Goal: Task Accomplishment & Management: Use online tool/utility

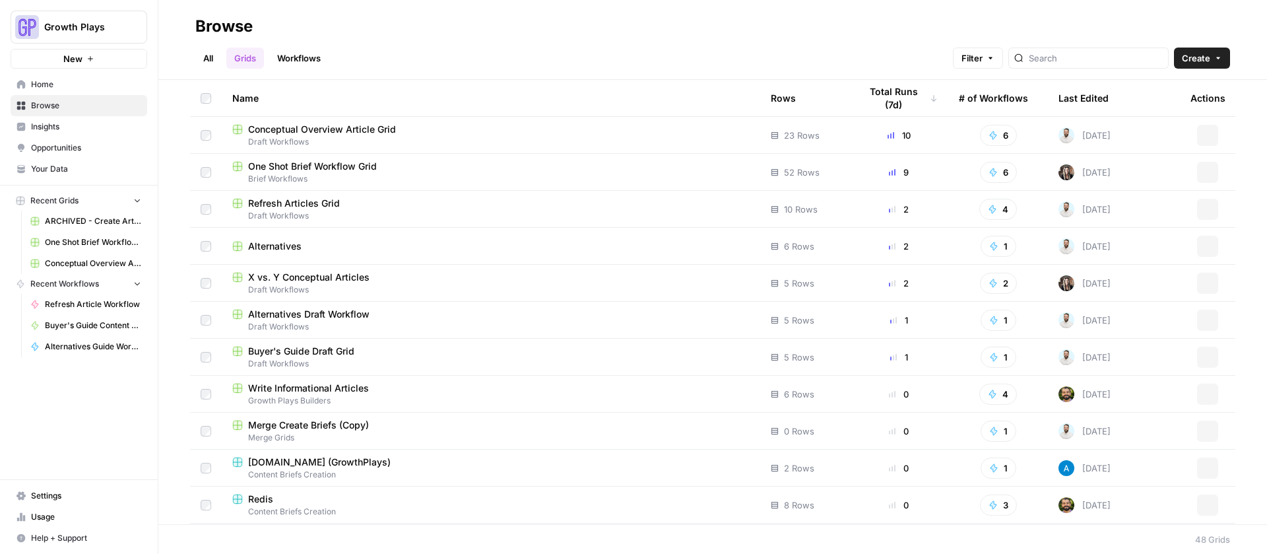
click at [204, 61] on link "All" at bounding box center [208, 58] width 26 height 21
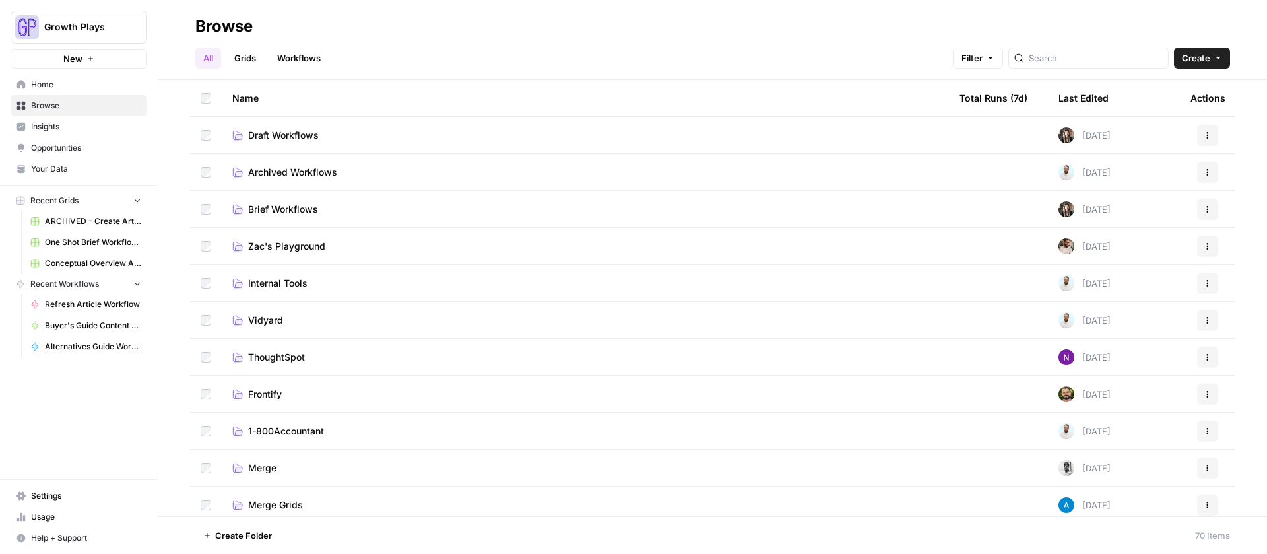
click at [284, 209] on span "Brief Workflows" at bounding box center [283, 209] width 70 height 13
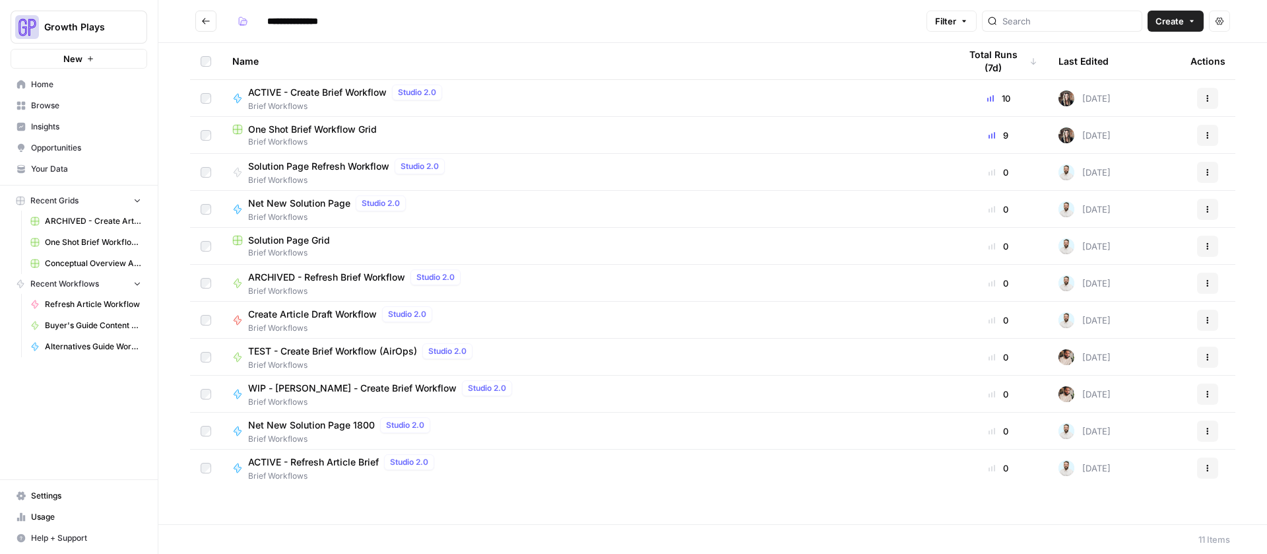
click at [301, 125] on span "One Shot Brief Workflow Grid" at bounding box center [312, 129] width 129 height 13
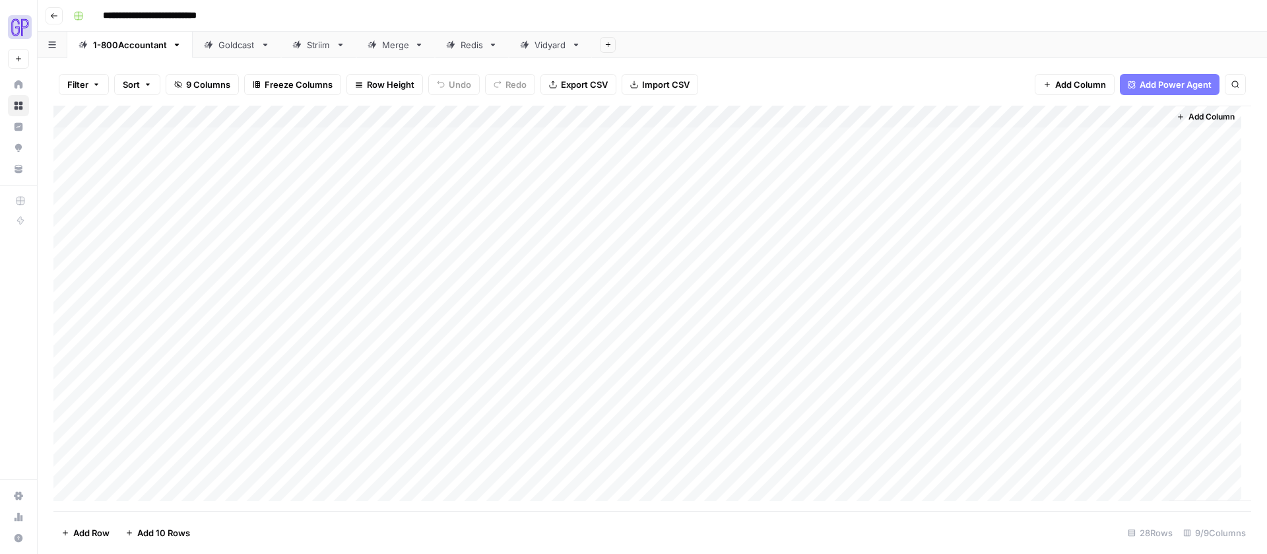
click at [527, 48] on icon at bounding box center [524, 44] width 9 height 9
click at [510, 109] on div "Add Column" at bounding box center [652, 139] width 1198 height 66
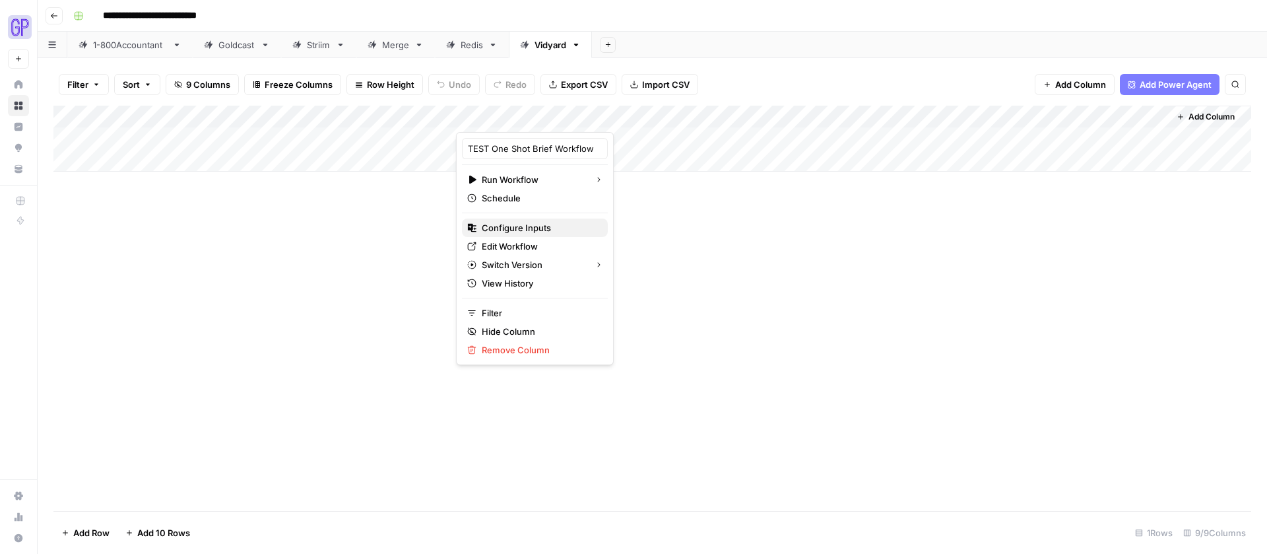
click at [511, 226] on span "Configure Inputs" at bounding box center [539, 227] width 115 height 13
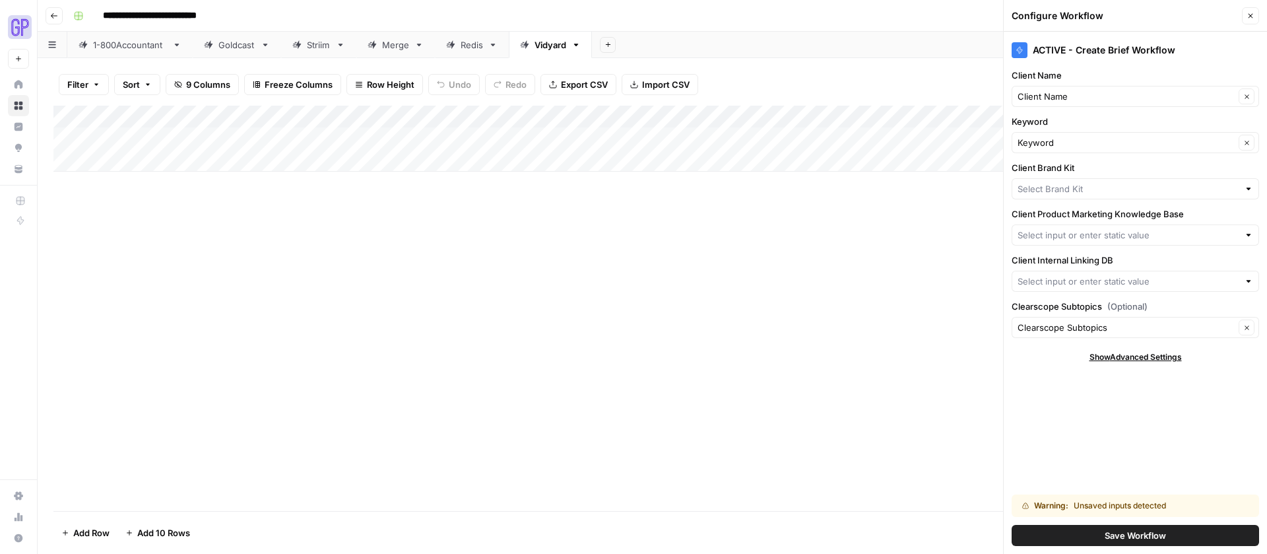
type input "1-800Accountant"
type input "1-800Accountant Product Marketing"
type input "1-800Accountant Internal Linking"
click at [1086, 190] on input "Client Brand Kit" at bounding box center [1126, 188] width 217 height 13
click at [1094, 218] on span "Vidyard" at bounding box center [1133, 219] width 220 height 13
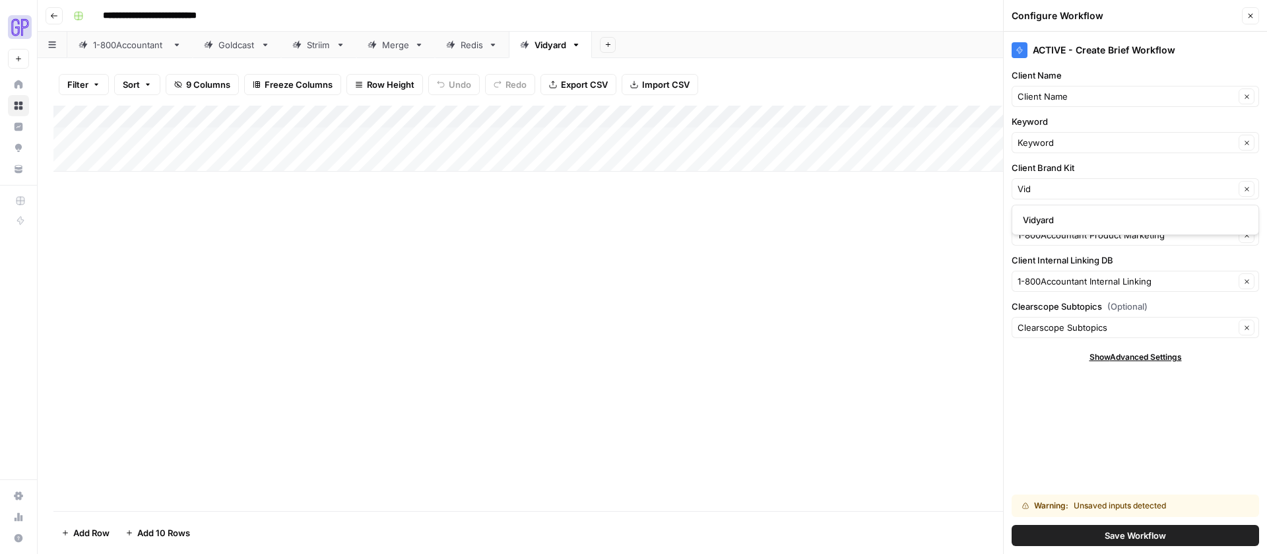
type input "Vidyard"
click at [1084, 235] on input "Client Product Marketing Knowledge Base" at bounding box center [1126, 234] width 217 height 13
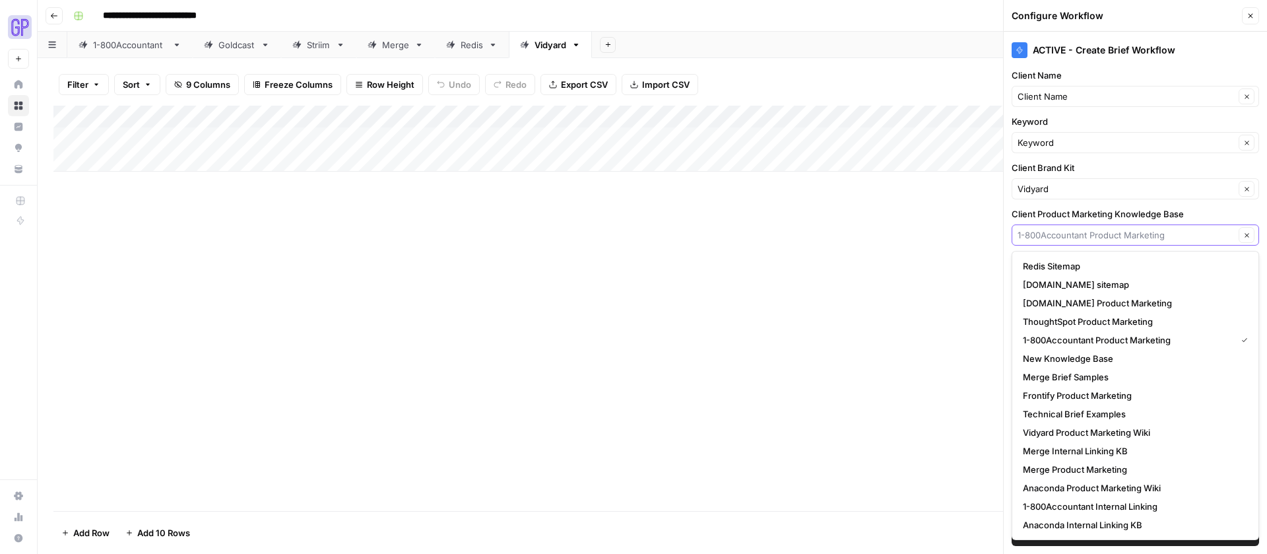
click at [1090, 237] on input "Client Product Marketing Knowledge Base" at bounding box center [1126, 234] width 217 height 13
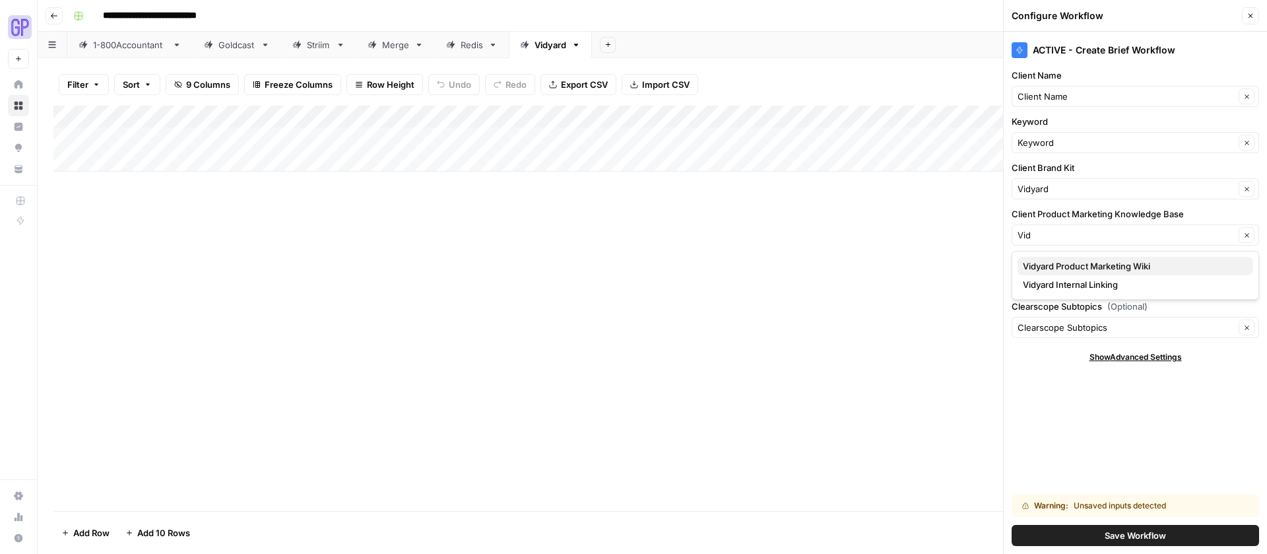
click at [1091, 269] on span "Vidyard Product Marketing Wiki" at bounding box center [1133, 265] width 220 height 13
type input "Vidyard Product Marketing Wiki"
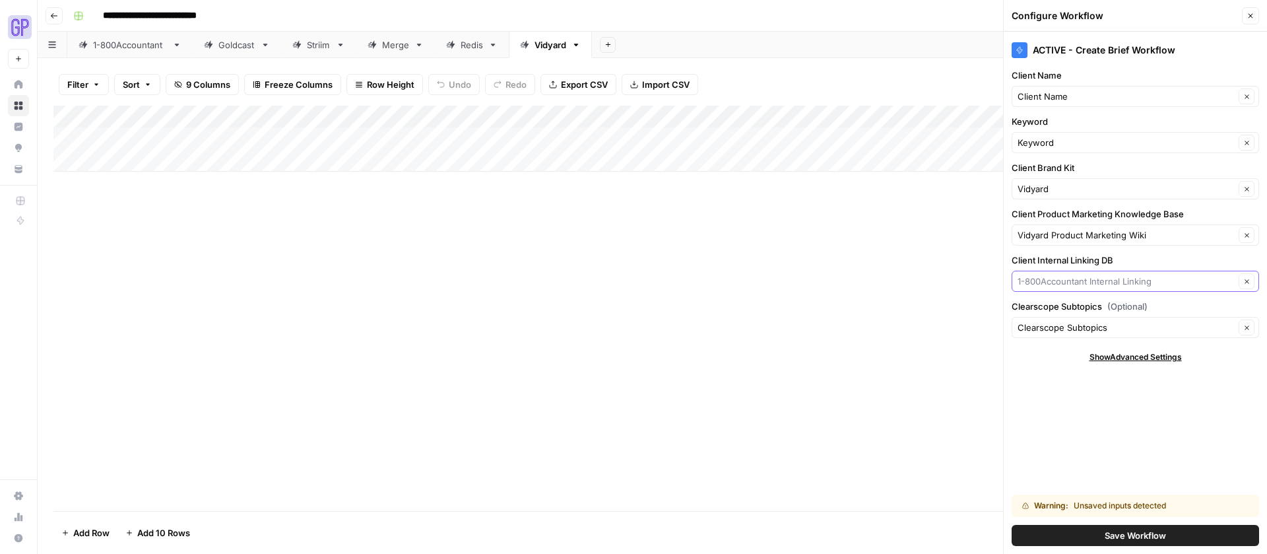
click at [1084, 279] on input "Client Internal Linking DB" at bounding box center [1126, 281] width 217 height 13
click at [1070, 324] on span "Vidyard Internal Linking" at bounding box center [1133, 330] width 220 height 13
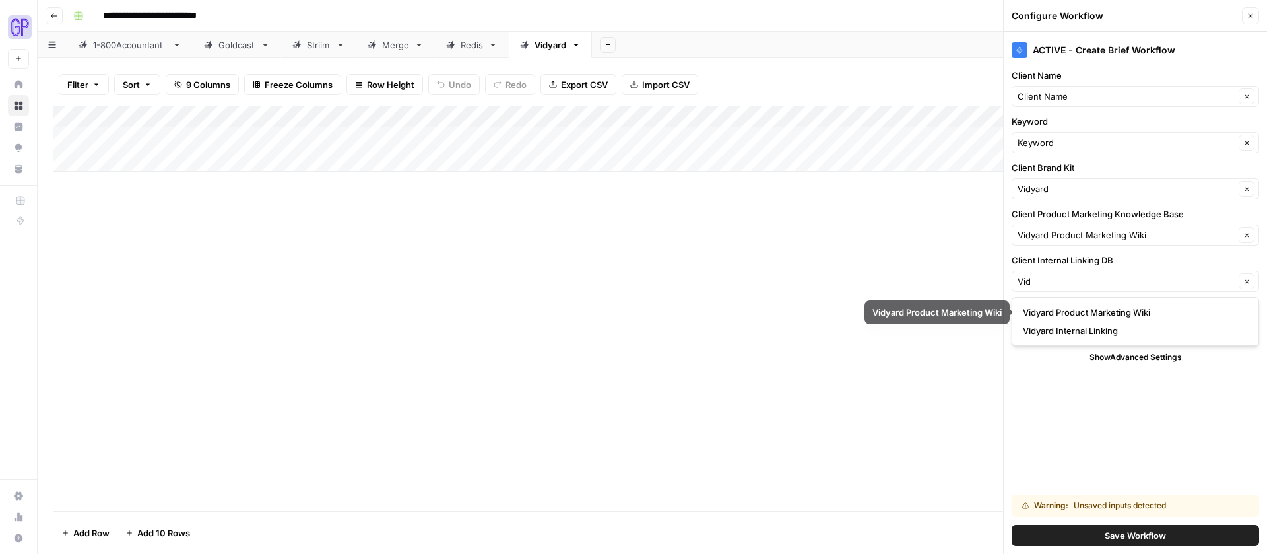
type input "Vidyard Internal Linking"
click at [1107, 536] on span "Save Workflow" at bounding box center [1135, 535] width 61 height 13
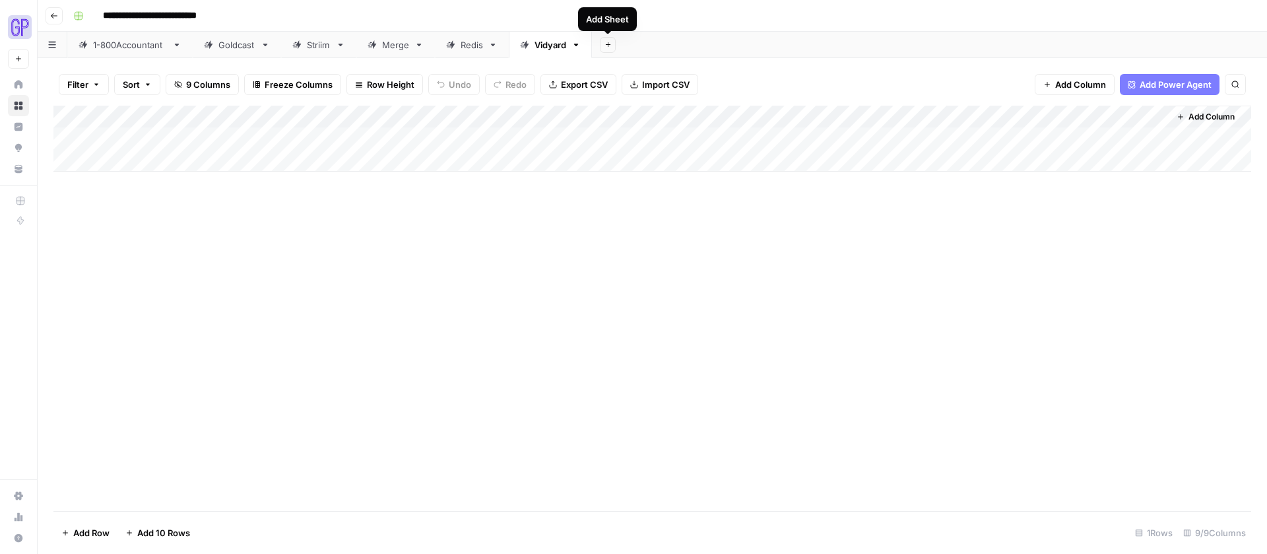
click at [607, 46] on icon "button" at bounding box center [608, 44] width 7 height 7
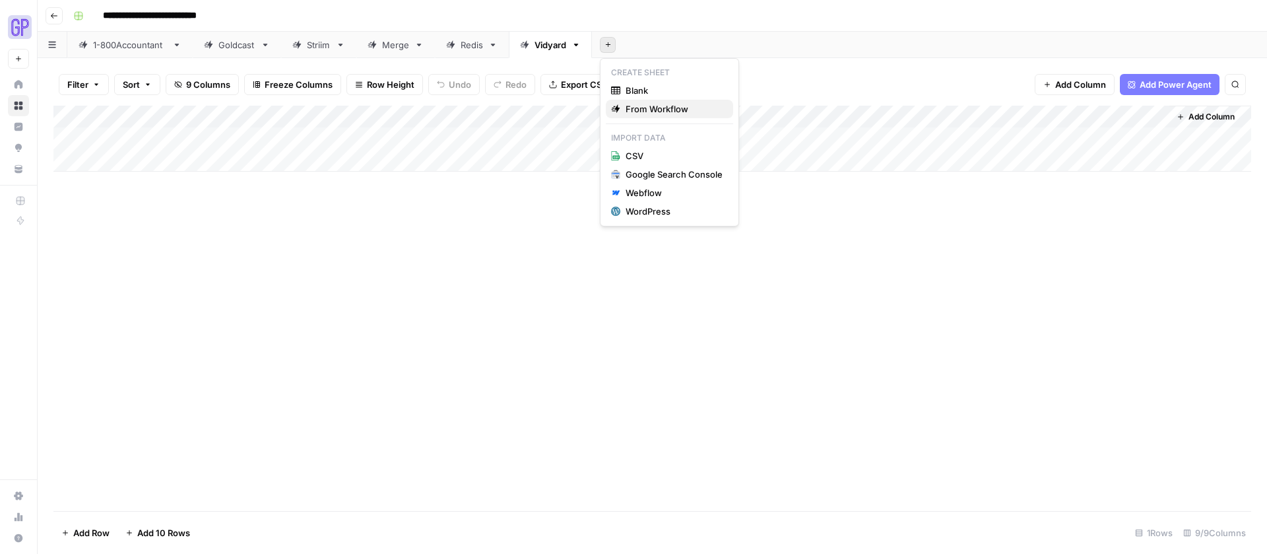
click at [636, 106] on span "From Workflow" at bounding box center [674, 108] width 97 height 13
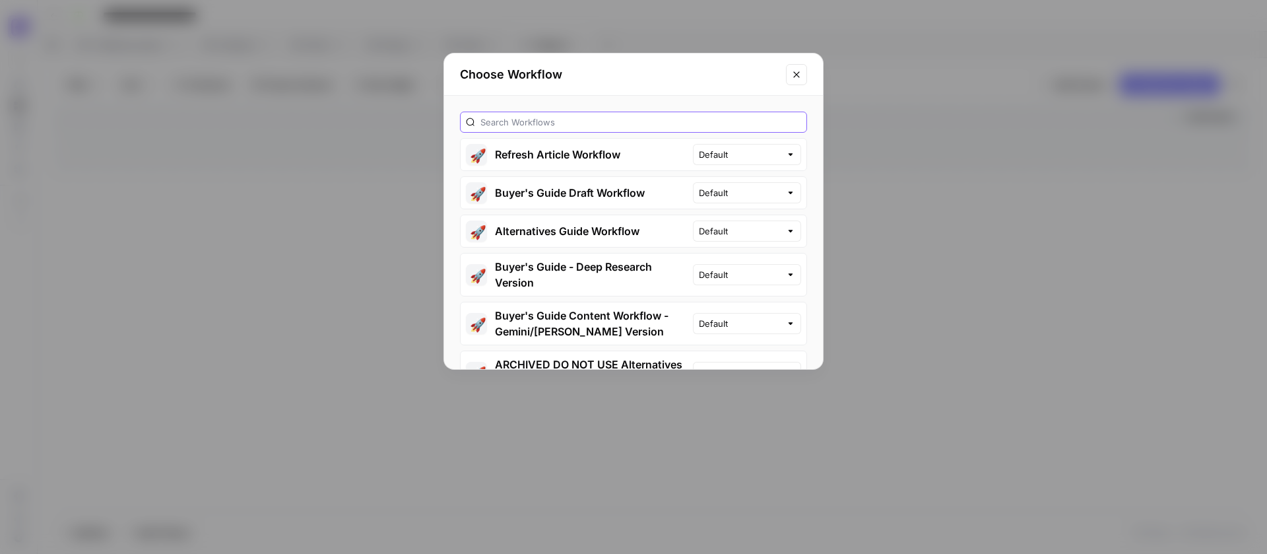
click at [614, 126] on input "text" at bounding box center [640, 121] width 321 height 13
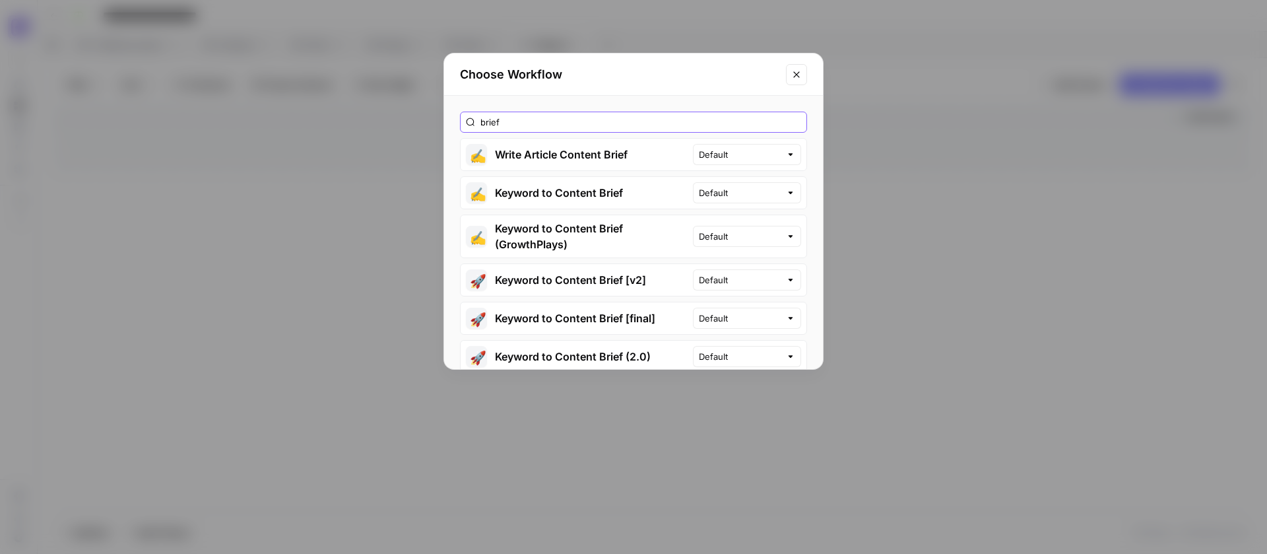
type input "brief"
click at [804, 76] on button "Close modal" at bounding box center [796, 74] width 21 height 21
